Goal: Information Seeking & Learning: Find specific fact

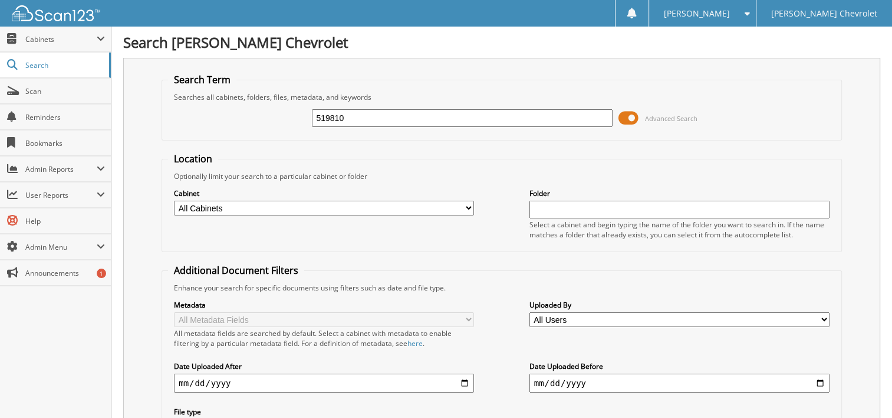
type input "519810"
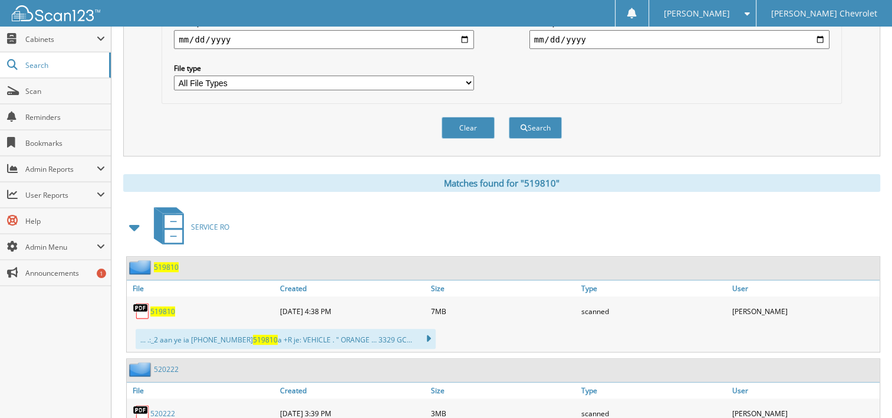
scroll to position [354, 0]
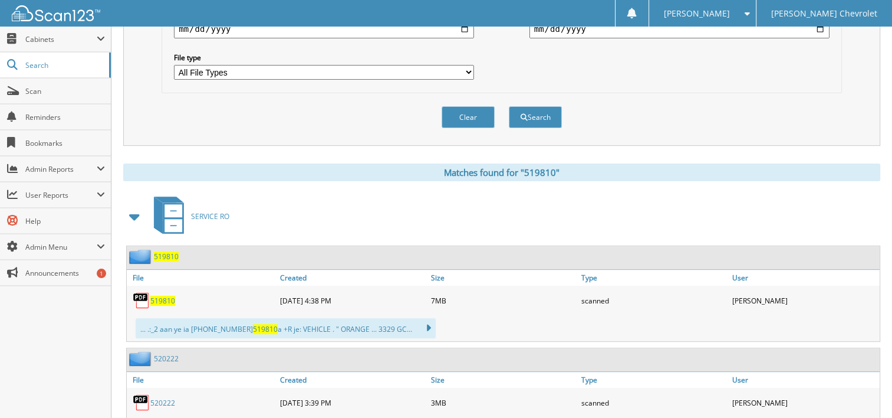
click at [166, 295] on span "519810" at bounding box center [162, 300] width 25 height 10
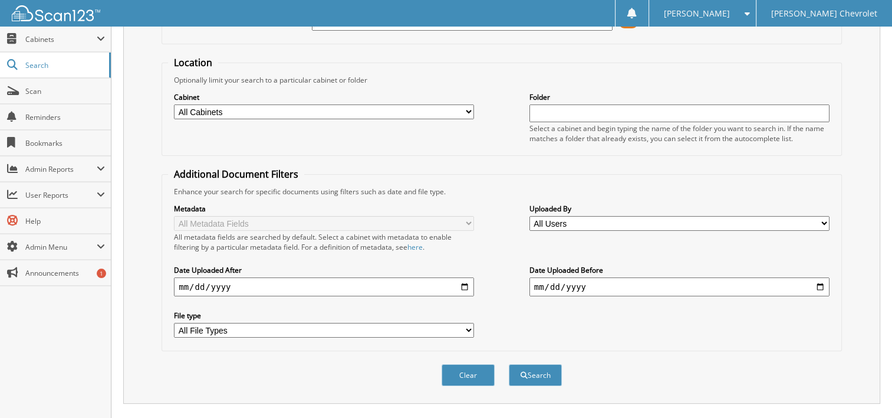
scroll to position [0, 0]
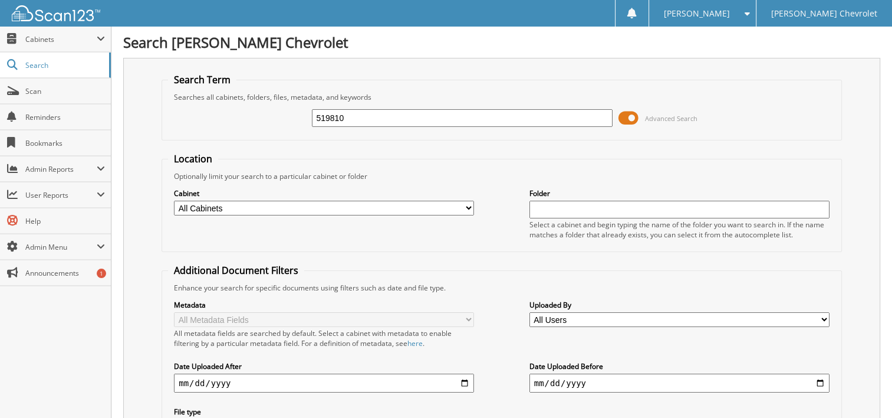
click at [632, 117] on span at bounding box center [629, 118] width 20 height 18
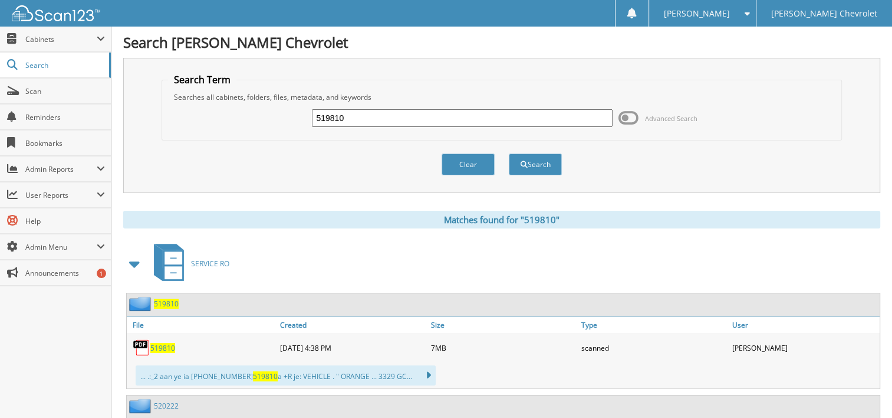
click at [370, 117] on input "519810" at bounding box center [462, 118] width 300 height 18
type input "521805"
click at [509, 153] on button "Search" at bounding box center [535, 164] width 53 height 22
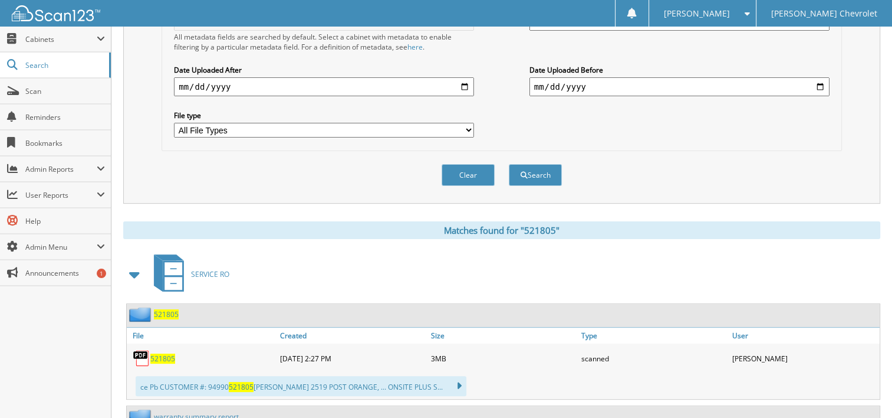
scroll to position [354, 0]
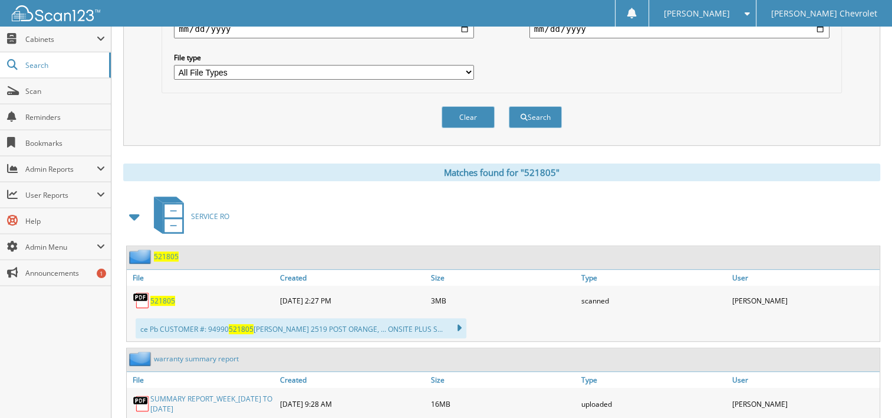
click at [166, 295] on span "521805" at bounding box center [162, 300] width 25 height 10
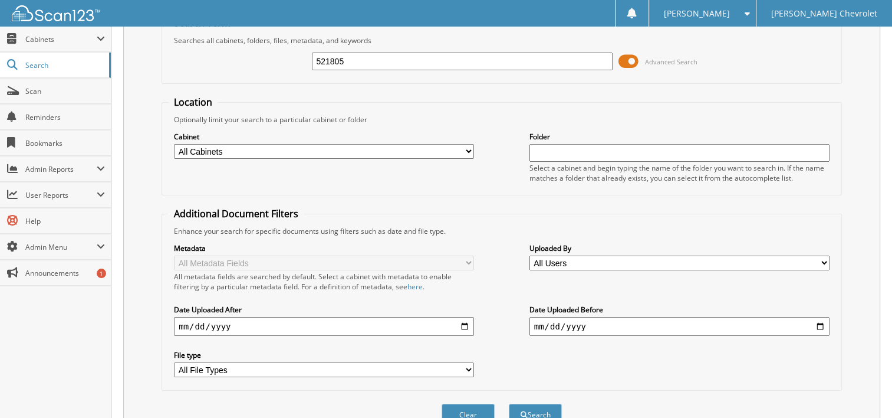
scroll to position [0, 0]
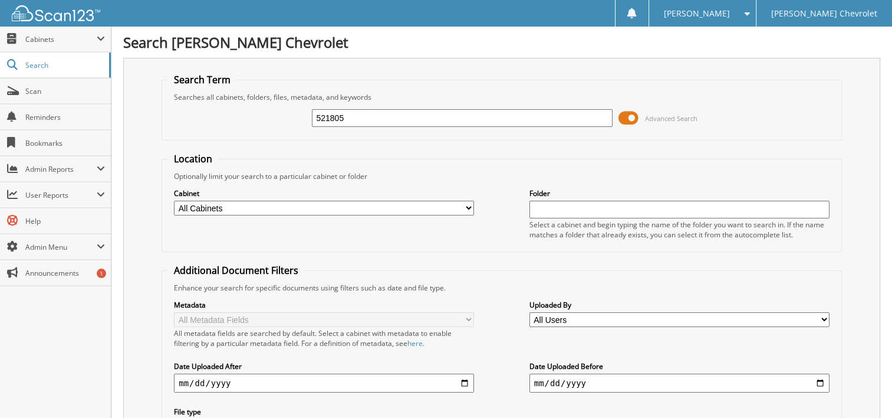
click at [425, 111] on input "521805" at bounding box center [462, 118] width 300 height 18
type input "522807"
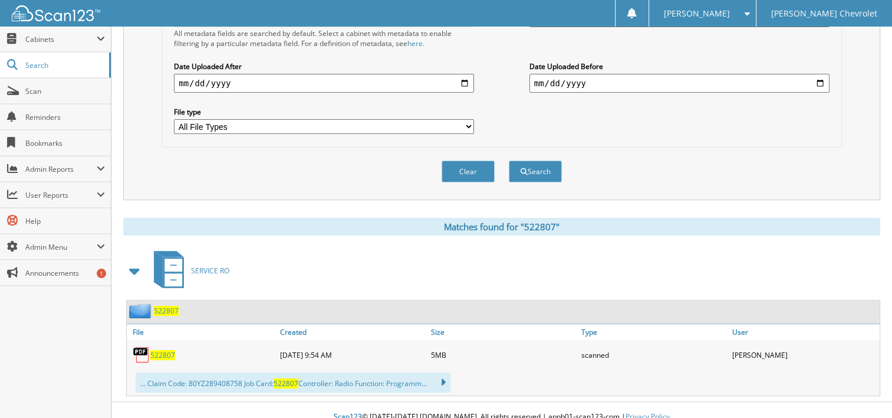
scroll to position [301, 0]
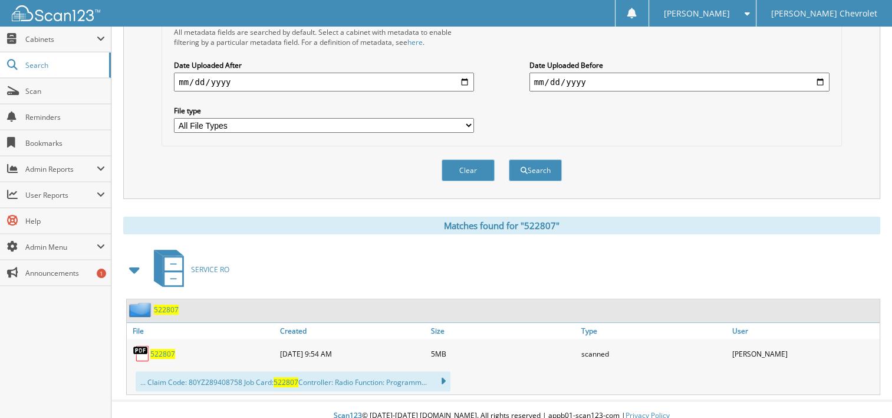
click at [167, 349] on span "522807" at bounding box center [162, 354] width 25 height 10
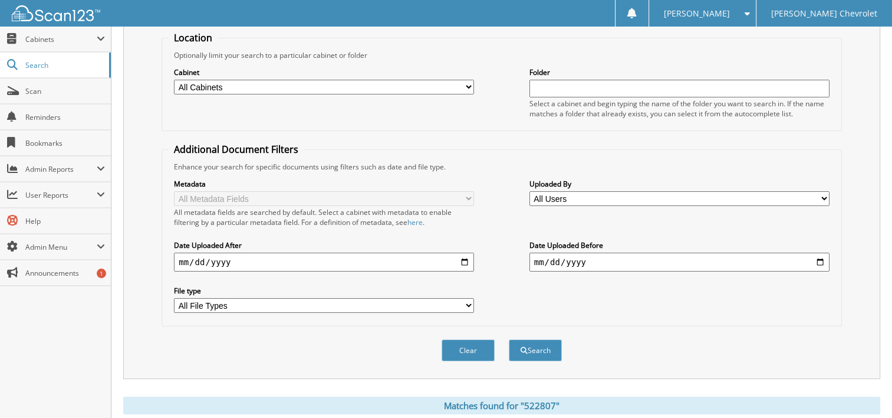
scroll to position [0, 0]
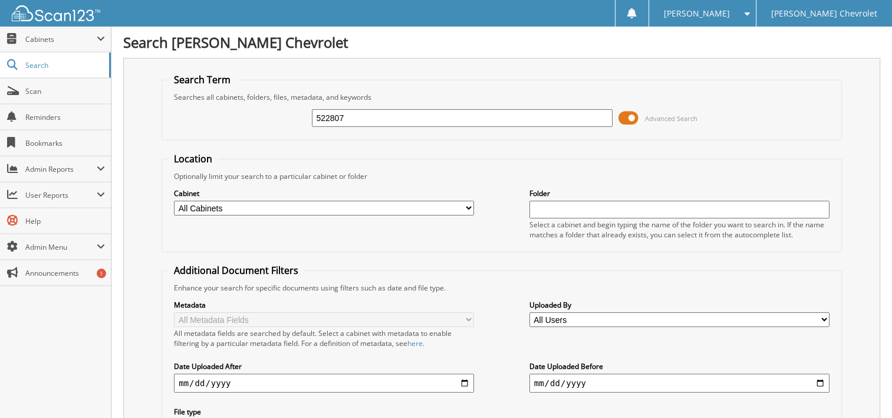
click at [392, 124] on input "522807" at bounding box center [462, 118] width 300 height 18
click at [390, 124] on input "522807" at bounding box center [462, 118] width 300 height 18
click at [389, 124] on input "522807" at bounding box center [462, 118] width 300 height 18
type input "522999"
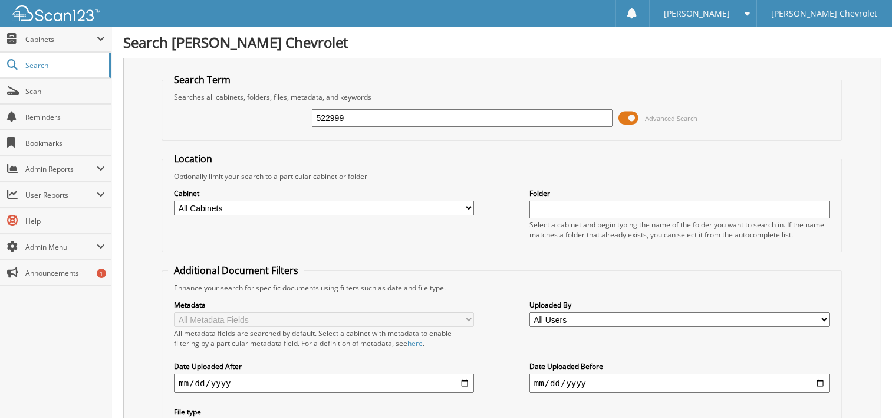
click at [382, 144] on form "Search Term Searches all cabinets, folders, files, metadata, and keywords 52299…" at bounding box center [502, 284] width 681 height 422
click at [397, 165] on fieldset "Location Optionally limit your search to a particular cabinet or folder Cabinet…" at bounding box center [502, 202] width 681 height 100
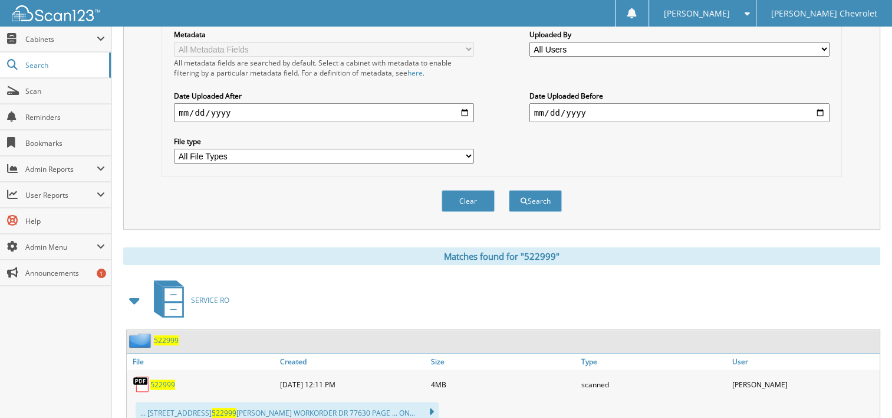
scroll to position [301, 0]
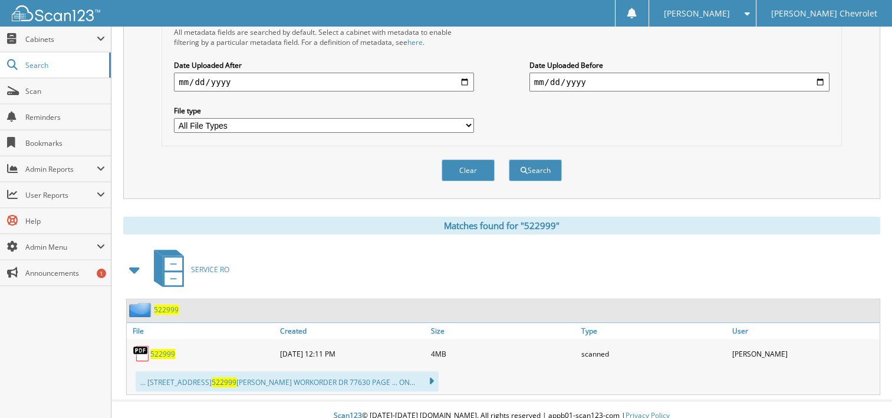
click at [163, 346] on div "522999" at bounding box center [202, 353] width 150 height 24
click at [165, 349] on span "522999" at bounding box center [162, 354] width 25 height 10
